Goal: Transaction & Acquisition: Purchase product/service

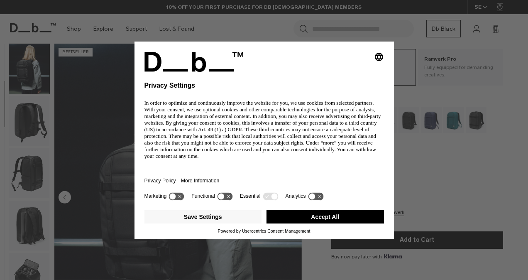
click at [30, 267] on div "Selecting an option will immediately change the language Privacy Settings In or…" at bounding box center [264, 140] width 528 height 280
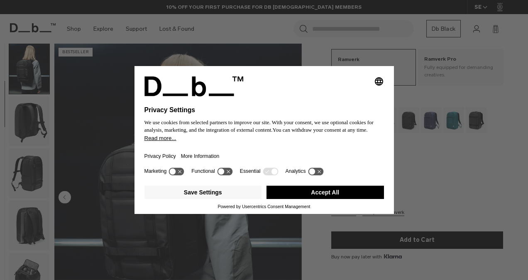
click at [329, 194] on button "Accept All" at bounding box center [324, 192] width 117 height 13
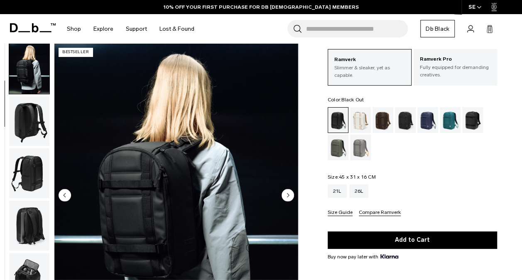
click at [25, 278] on img "button" at bounding box center [29, 278] width 40 height 50
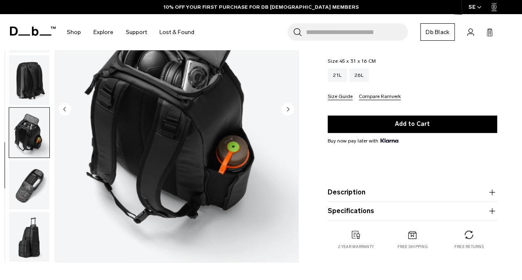
scroll to position [159, 0]
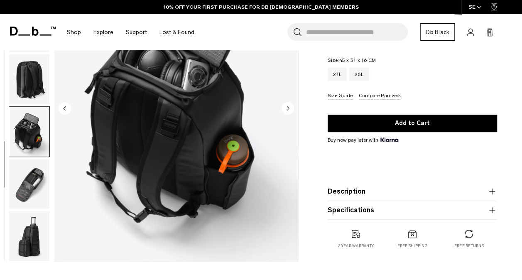
click at [19, 197] on img "button" at bounding box center [29, 184] width 40 height 50
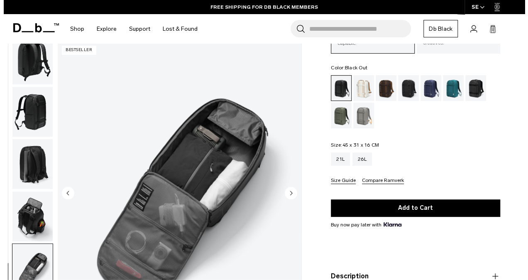
scroll to position [74, 0]
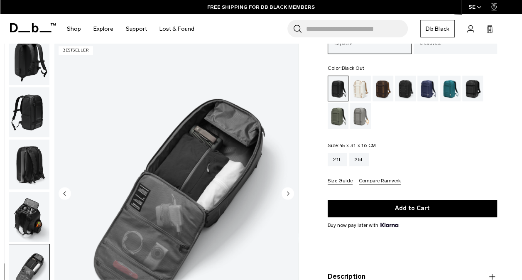
click at [271, 218] on img "7 / 8" at bounding box center [176, 194] width 244 height 304
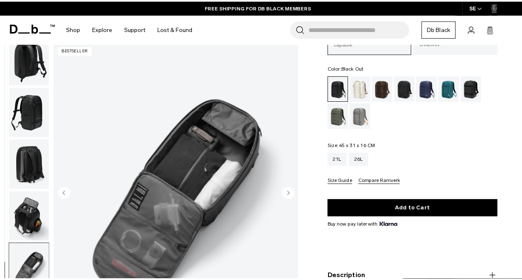
scroll to position [108, 0]
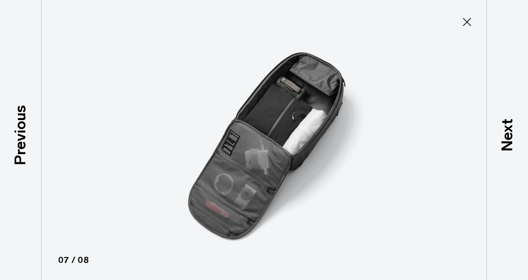
click at [468, 23] on icon at bounding box center [467, 22] width 8 height 8
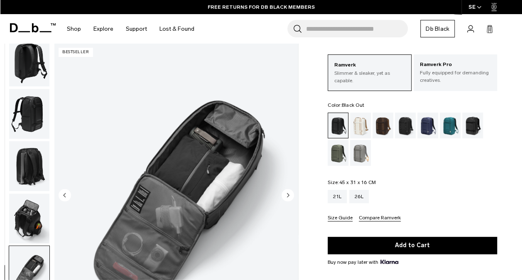
scroll to position [37, 0]
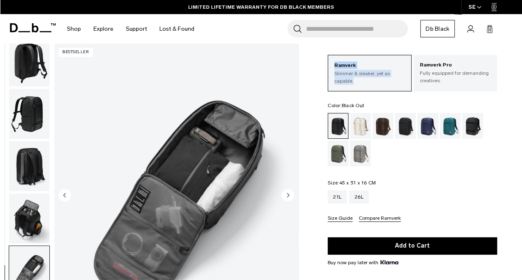
drag, startPoint x: 394, startPoint y: 80, endPoint x: 309, endPoint y: 27, distance: 100.5
click at [309, 27] on body "Skip to content BUY NOW, PAY LATER WITH [PERSON_NAME] 10% OFF YOUR FIRST PURCHA…" at bounding box center [261, 103] width 522 height 280
click at [246, 21] on div "Search for Bags, Luggage... Search Close Trending Products All Products Hugger …" at bounding box center [357, 28] width 315 height 29
